Goal: Find specific page/section: Find specific page/section

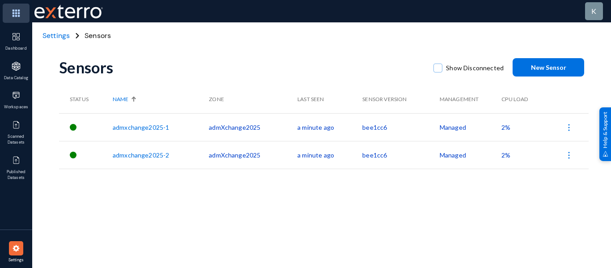
click at [17, 18] on img at bounding box center [16, 13] width 27 height 19
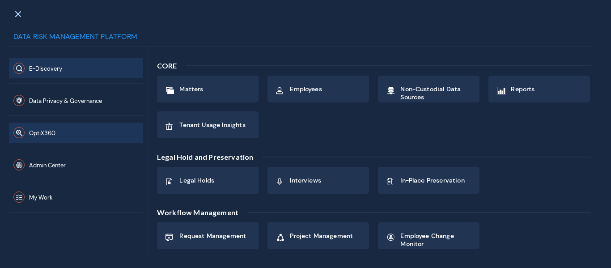
click at [92, 135] on button "OptiX360" at bounding box center [76, 133] width 134 height 20
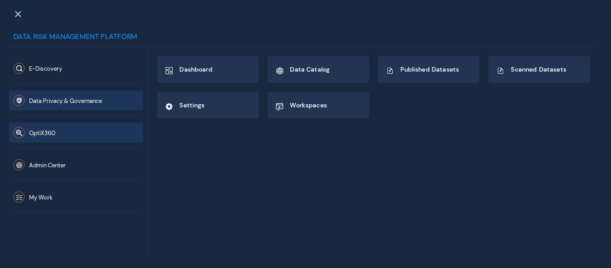
click at [95, 102] on span "Data Privacy & Governance" at bounding box center [65, 101] width 73 height 8
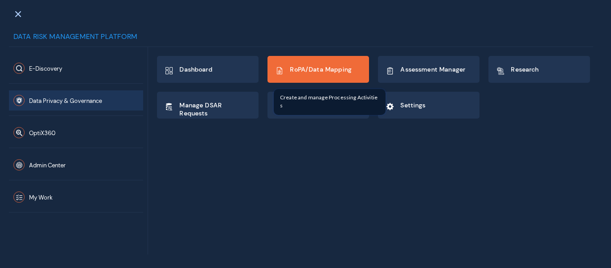
click at [321, 60] on div "RoPA/Data Mapping" at bounding box center [318, 69] width 101 height 26
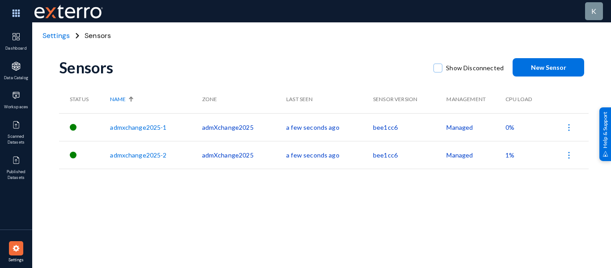
click at [13, 10] on img at bounding box center [16, 13] width 27 height 19
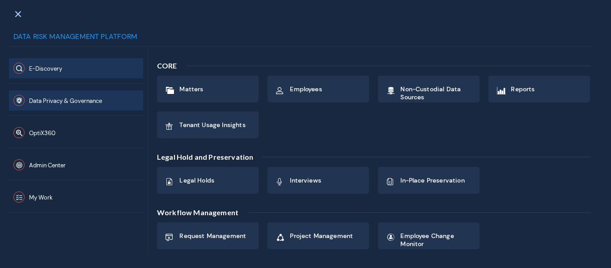
click at [84, 102] on span "Data Privacy & Governance" at bounding box center [65, 101] width 73 height 8
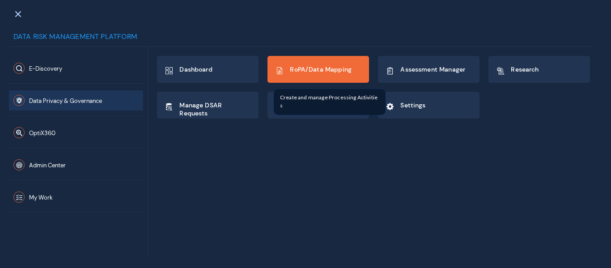
click at [315, 60] on div "RoPA/Data Mapping" at bounding box center [318, 69] width 101 height 26
